Goal: Task Accomplishment & Management: Use online tool/utility

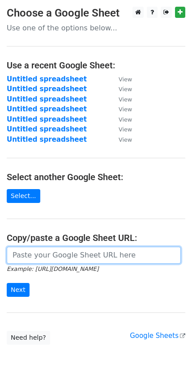
click at [84, 247] on input "url" at bounding box center [94, 255] width 174 height 17
paste input "https://docs.google.com/spreadsheets/d/1y_bTmj_BbpgkG8Tz0iaMUTYLqUWm4XXkf9XKj_s…"
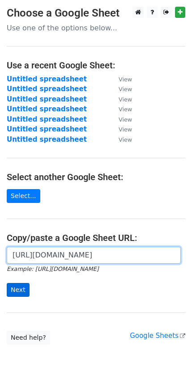
type input "https://docs.google.com/spreadsheets/d/1y_bTmj_BbpgkG8Tz0iaMUTYLqUWm4XXkf9XKj_s…"
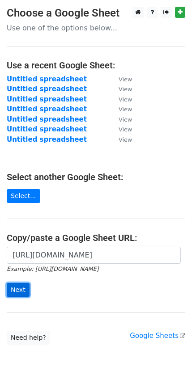
click at [20, 289] on input "Next" at bounding box center [18, 290] width 23 height 14
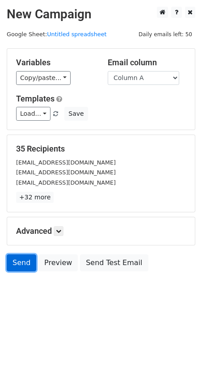
click at [22, 261] on link "Send" at bounding box center [21, 262] width 29 height 17
